Goal: Task Accomplishment & Management: Use online tool/utility

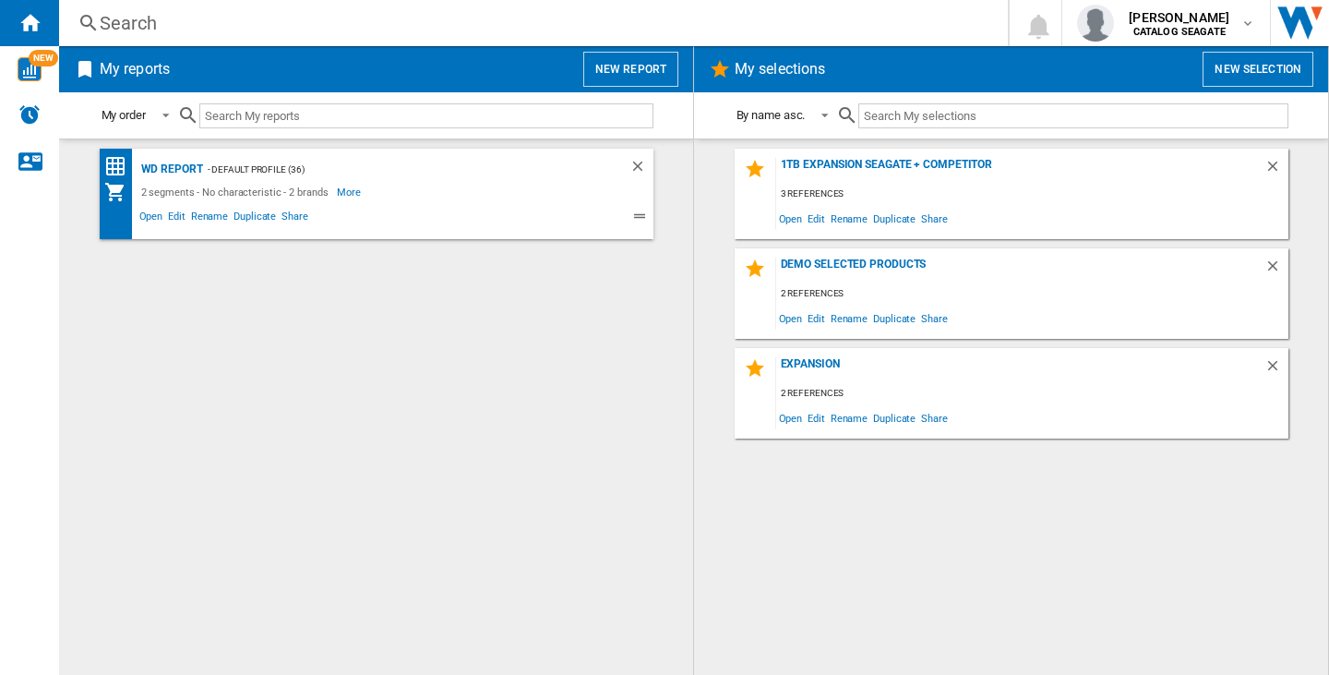
click at [675, 52] on button "New report" at bounding box center [630, 69] width 95 height 35
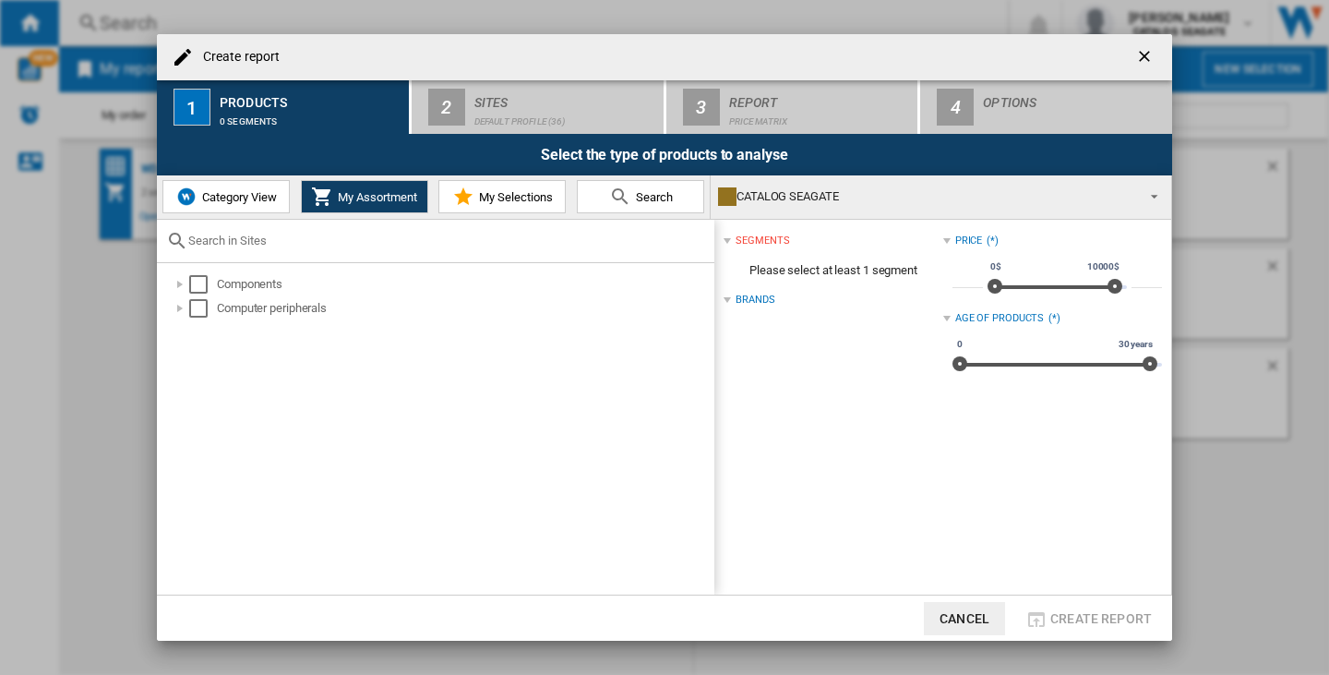
click at [209, 205] on button "Category View" at bounding box center [225, 196] width 127 height 33
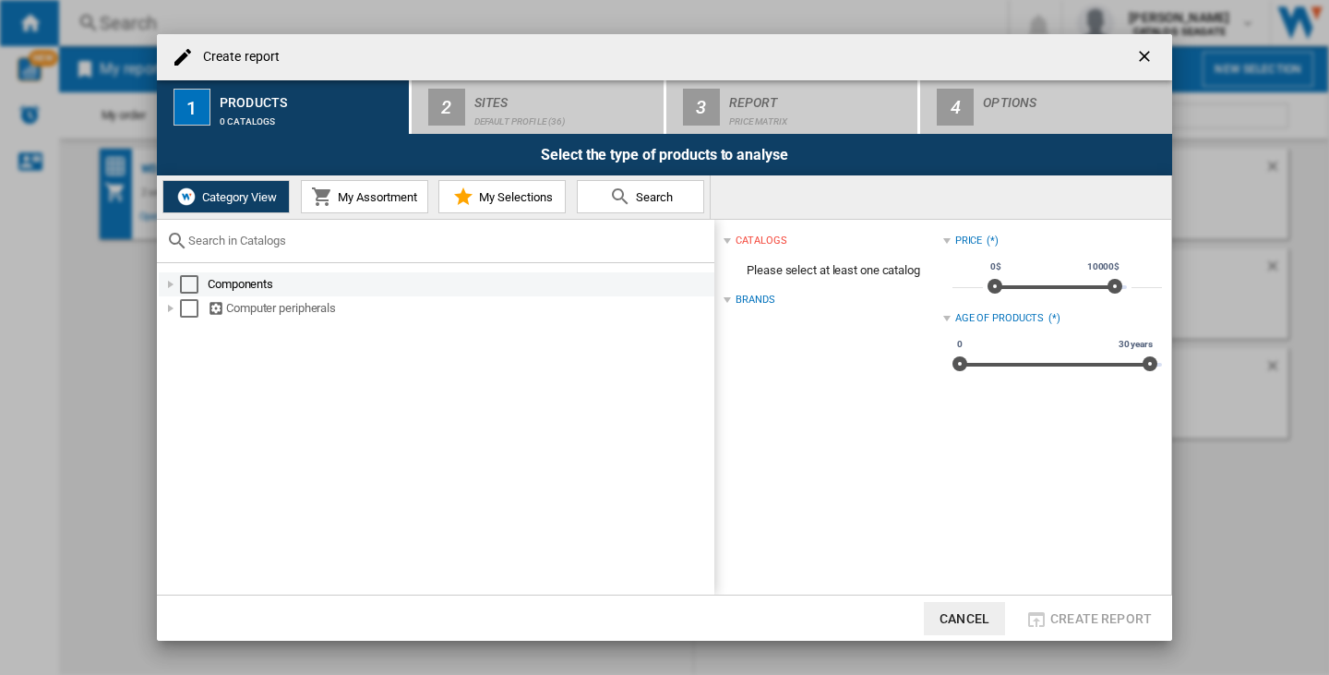
click at [185, 285] on div "Select" at bounding box center [189, 284] width 18 height 18
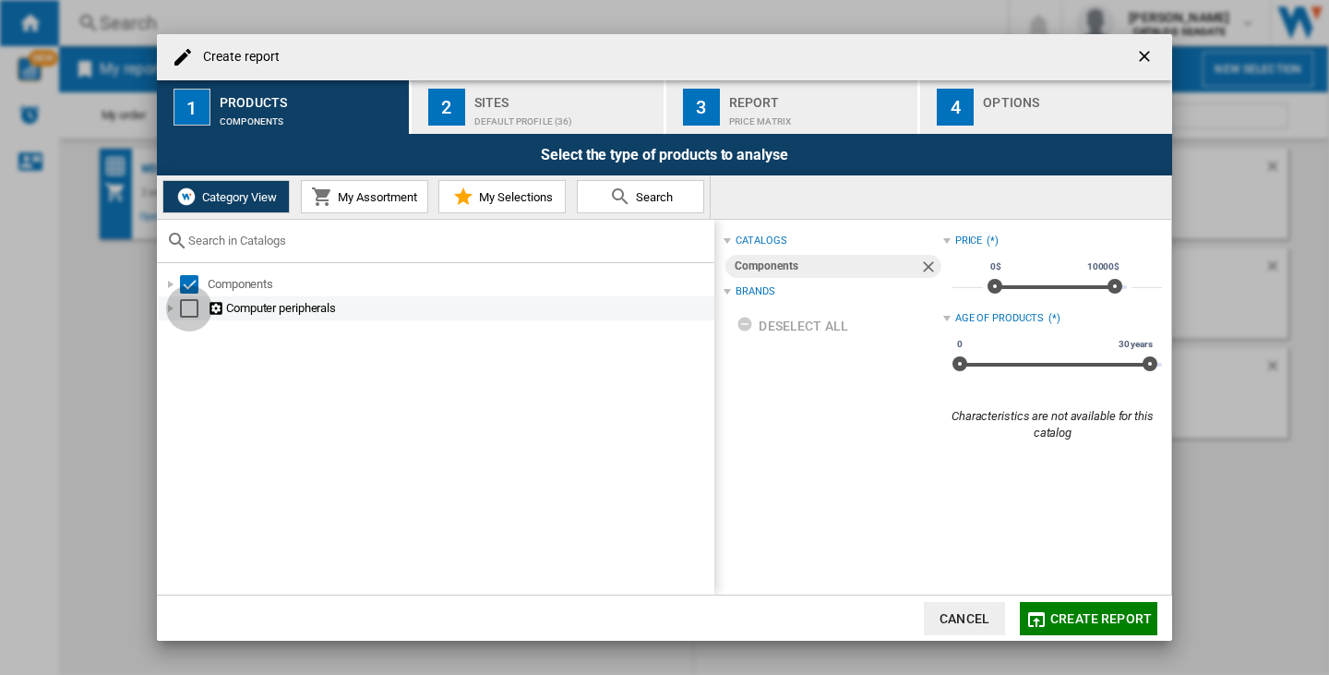
click at [185, 303] on div "Select" at bounding box center [189, 308] width 18 height 18
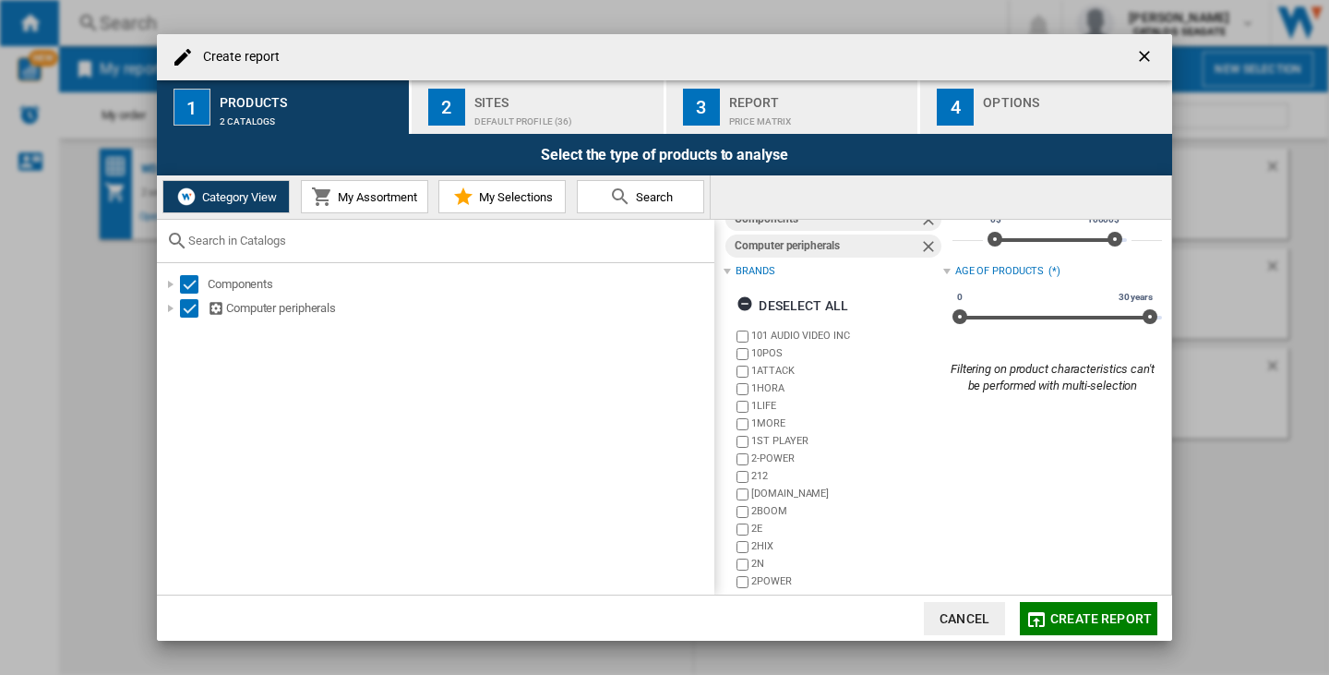
scroll to position [82, 0]
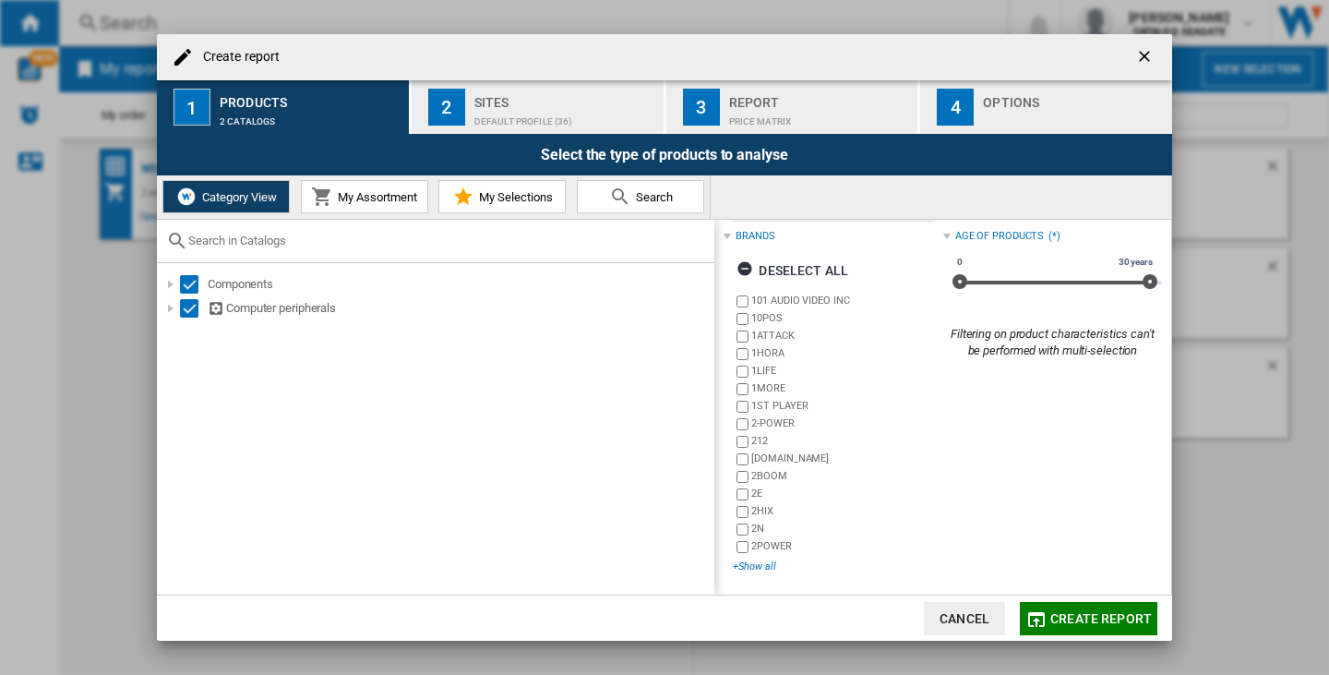
click at [761, 559] on div "+Show all" at bounding box center [838, 566] width 210 height 14
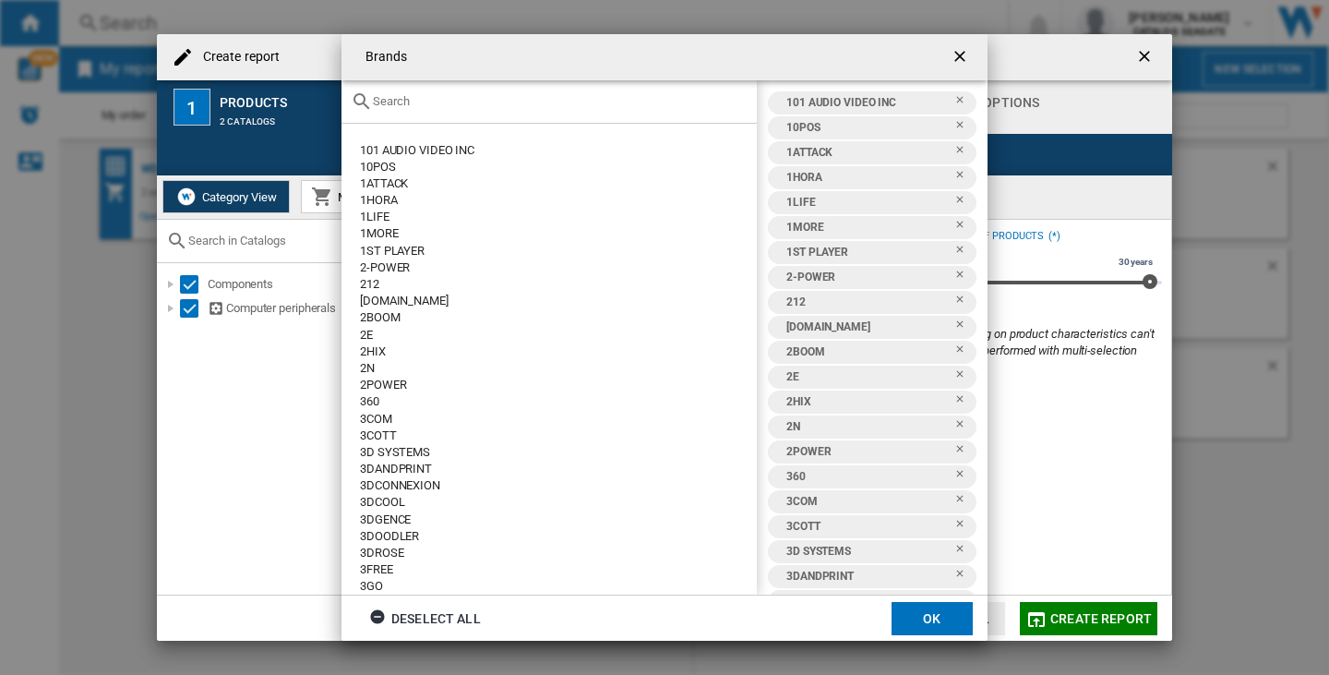
click at [462, 109] on div at bounding box center [549, 101] width 415 height 43
click at [435, 93] on div at bounding box center [549, 101] width 415 height 43
drag, startPoint x: 372, startPoint y: 98, endPoint x: 391, endPoint y: 105, distance: 20.7
click at [371, 100] on md-icon at bounding box center [362, 101] width 22 height 22
click at [394, 107] on input "text" at bounding box center [560, 101] width 375 height 14
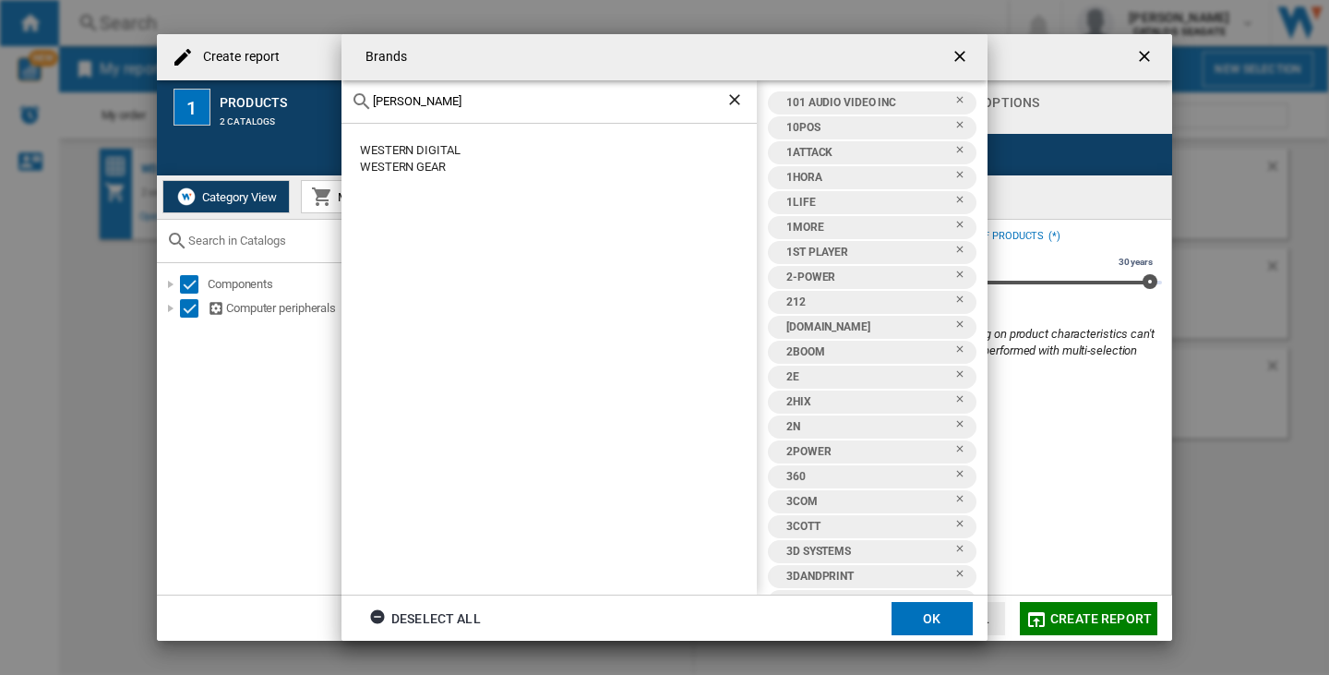
click at [961, 51] on ng-md-icon "getI18NText('BUTTONS.CLOSE_DIALOG')" at bounding box center [962, 58] width 22 height 22
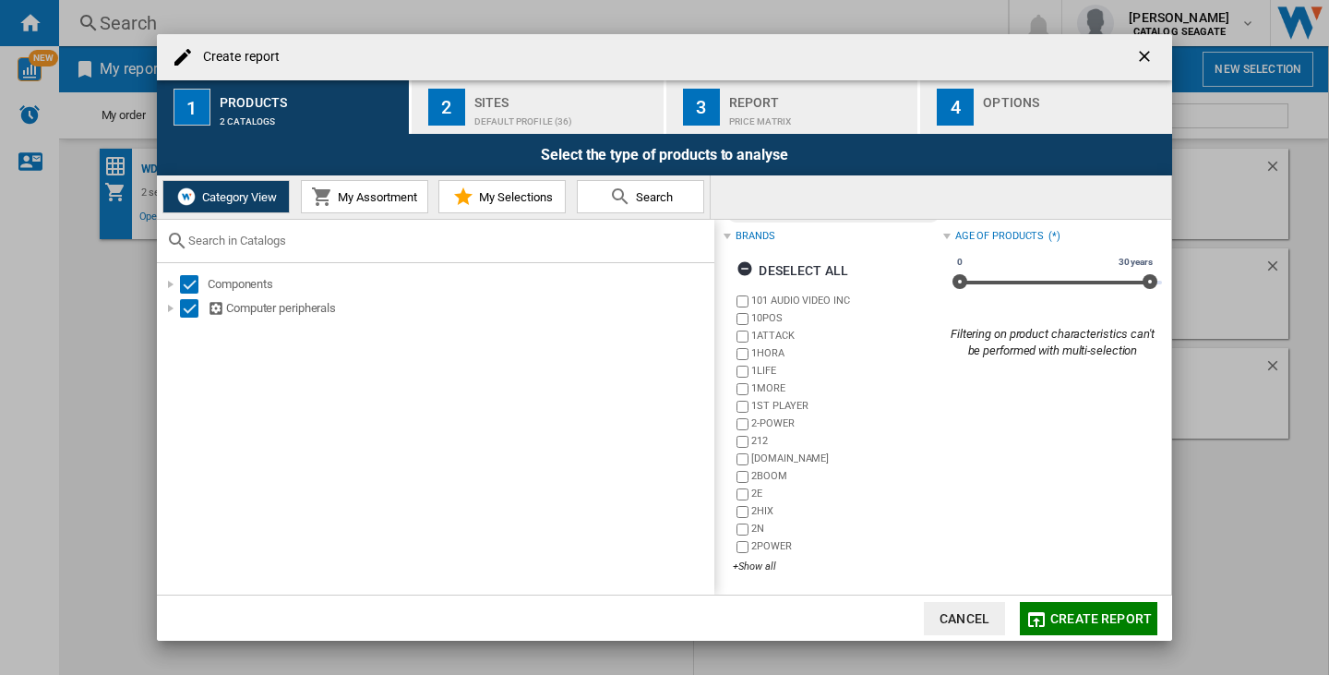
drag, startPoint x: 1145, startPoint y: 49, endPoint x: 1154, endPoint y: 54, distance: 10.3
click at [1144, 49] on ng-md-icon "getI18NText('BUTTONS.CLOSE_DIALOG')" at bounding box center [1146, 58] width 22 height 22
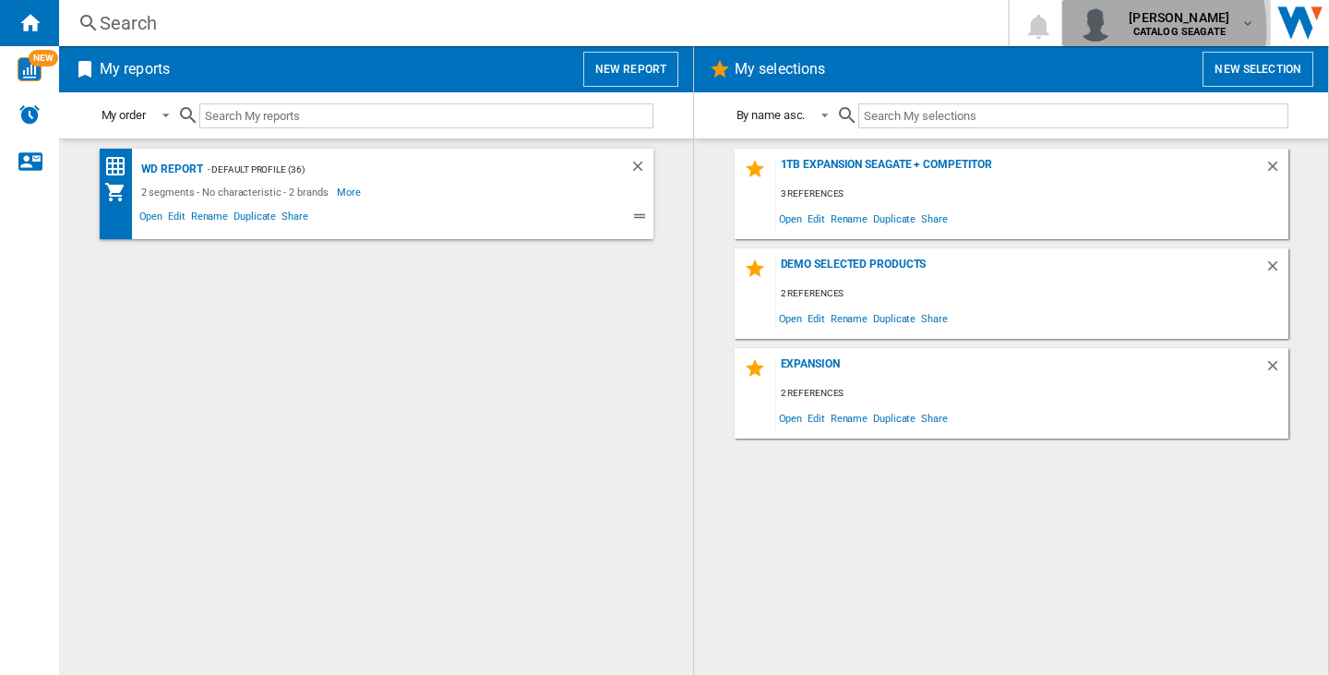
click at [1133, 29] on div "kok hua tan CATALOG SEAGATE" at bounding box center [1181, 23] width 119 height 30
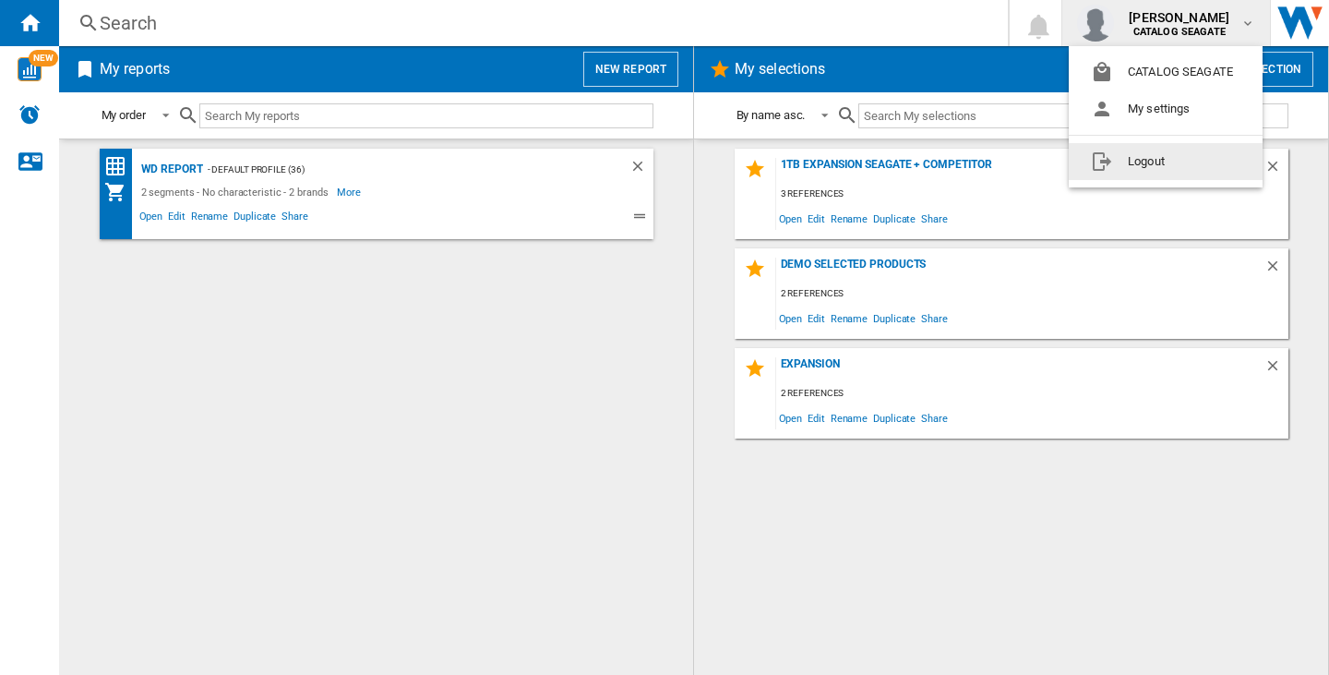
click at [1140, 168] on button "Logout" at bounding box center [1166, 161] width 194 height 37
